Goal: Information Seeking & Learning: Check status

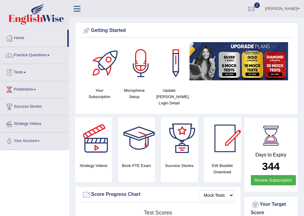
click at [20, 70] on link "Tests" at bounding box center [34, 71] width 68 height 15
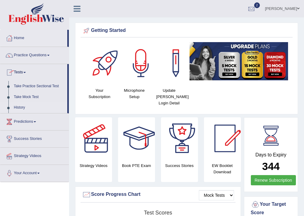
click at [15, 107] on link "History" at bounding box center [39, 107] width 56 height 11
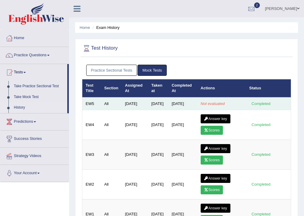
click at [208, 105] on em "Not evaluated" at bounding box center [213, 103] width 24 height 5
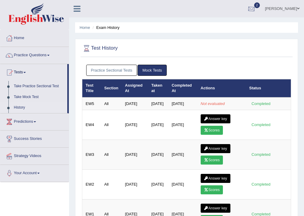
click at [256, 10] on div at bounding box center [251, 9] width 9 height 9
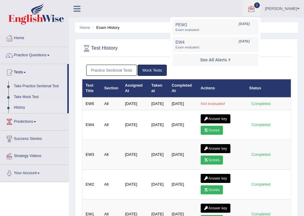
click at [295, 39] on div "Test History Practice Sectional Tests Mock Tests Test Title Section Assigned At…" at bounding box center [186, 139] width 223 height 201
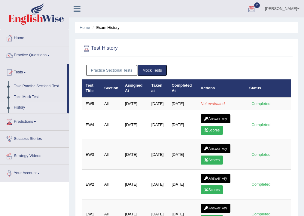
drag, startPoint x: 295, startPoint y: 39, endPoint x: 291, endPoint y: 21, distance: 18.0
click at [295, 39] on div "Test History Practice Sectional Tests Mock Tests Test Title Section Assigned At…" at bounding box center [186, 139] width 223 height 201
click at [289, 11] on link "[PERSON_NAME]" at bounding box center [282, 8] width 44 height 16
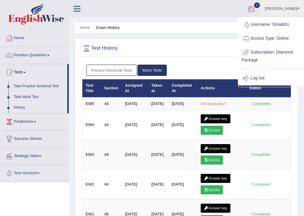
click at [232, 21] on div "Home Exam History Test History Practice Sectional Tests Mock Tests Test Title S…" at bounding box center [186, 150] width 235 height 300
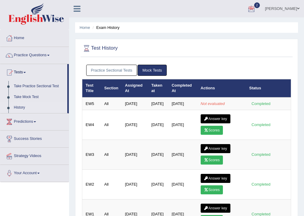
click at [232, 21] on div "Home Exam History Test History Practice Sectional Tests Mock Tests Test Title S…" at bounding box center [186, 150] width 235 height 300
click at [23, 39] on link "Home" at bounding box center [34, 37] width 68 height 15
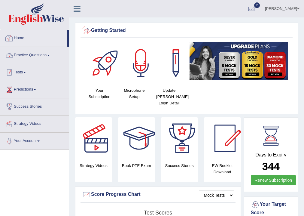
click at [34, 71] on link "Tests" at bounding box center [34, 71] width 68 height 15
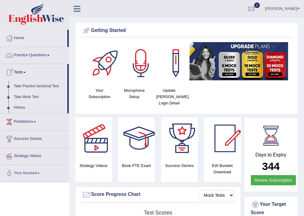
drag, startPoint x: 22, startPoint y: 104, endPoint x: 24, endPoint y: 98, distance: 6.6
click at [21, 103] on link "History" at bounding box center [39, 107] width 56 height 11
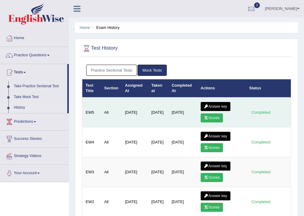
click at [217, 117] on link "Scores" at bounding box center [212, 117] width 22 height 9
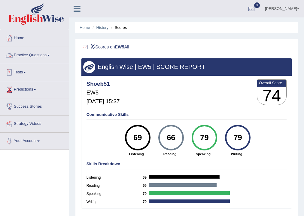
click at [23, 74] on link "Tests" at bounding box center [34, 71] width 68 height 15
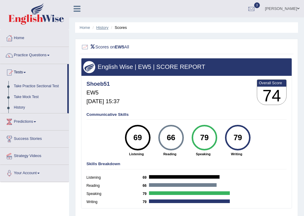
click at [102, 29] on link "History" at bounding box center [102, 27] width 12 height 5
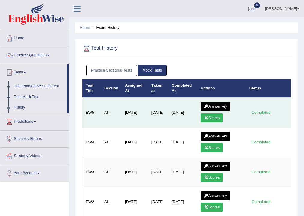
click at [210, 104] on link "Answer key" at bounding box center [216, 106] width 30 height 9
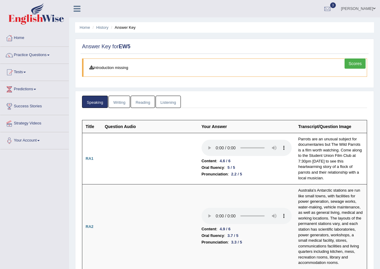
click at [109, 101] on link "Writing" at bounding box center [119, 102] width 22 height 12
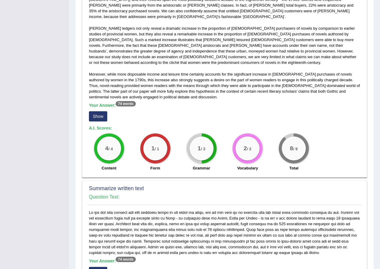
scroll to position [180, 0]
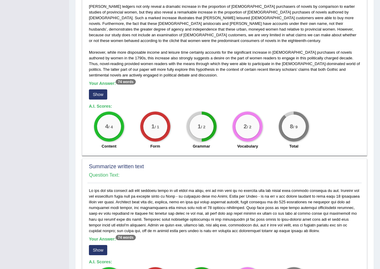
click at [96, 81] on div "Your Answer: 74 words Show" at bounding box center [224, 91] width 271 height 20
click at [96, 90] on button "Show" at bounding box center [98, 95] width 18 height 10
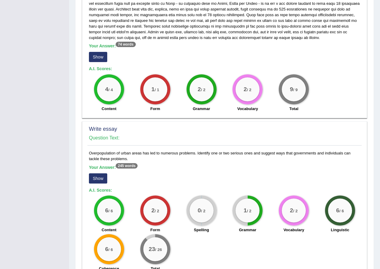
scroll to position [410, 0]
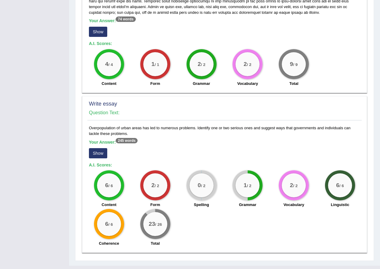
drag, startPoint x: 102, startPoint y: 132, endPoint x: 102, endPoint y: 138, distance: 6.0
click at [102, 140] on h5 "Your Answer: 245 words" at bounding box center [224, 142] width 271 height 5
click at [102, 148] on button "Show" at bounding box center [98, 153] width 18 height 10
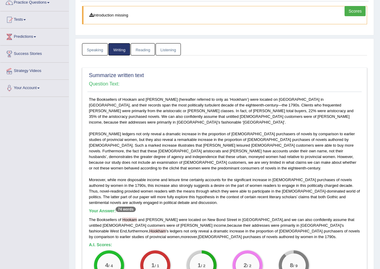
scroll to position [0, 0]
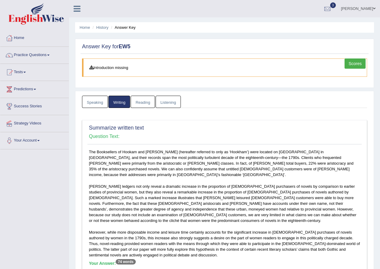
click at [149, 104] on link "Reading" at bounding box center [143, 102] width 24 height 12
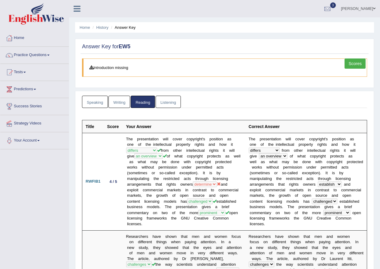
click at [161, 101] on link "Listening" at bounding box center [168, 102] width 25 height 12
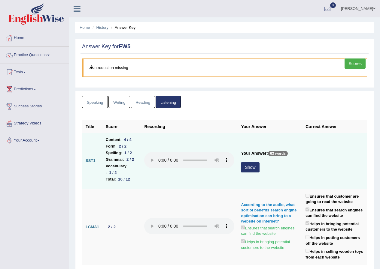
click at [251, 163] on button "Show" at bounding box center [250, 168] width 18 height 10
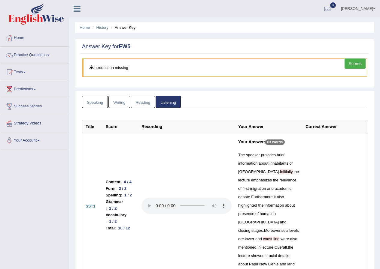
click at [304, 63] on link "Scores" at bounding box center [355, 64] width 21 height 10
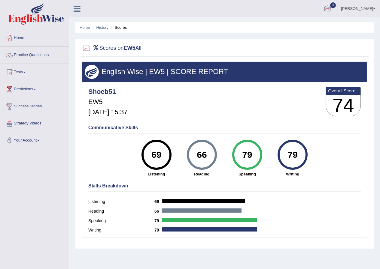
click at [362, 8] on link "[PERSON_NAME]" at bounding box center [358, 8] width 44 height 16
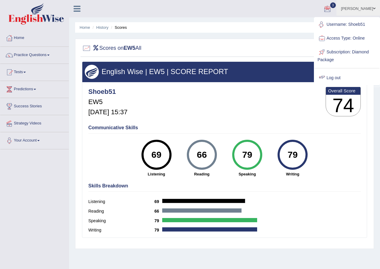
click at [329, 79] on link "Log out" at bounding box center [346, 78] width 65 height 14
